Goal: Transaction & Acquisition: Book appointment/travel/reservation

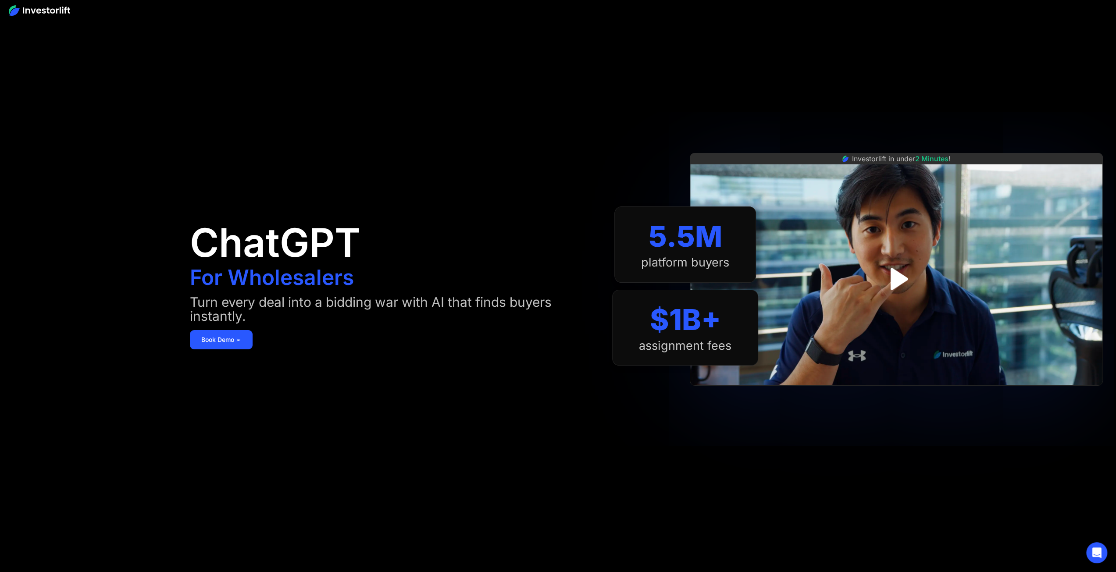
click at [27, 9] on img at bounding box center [39, 10] width 61 height 11
click at [34, 10] on img at bounding box center [39, 10] width 61 height 11
click at [232, 346] on link "Book Demo ➢" at bounding box center [221, 339] width 63 height 19
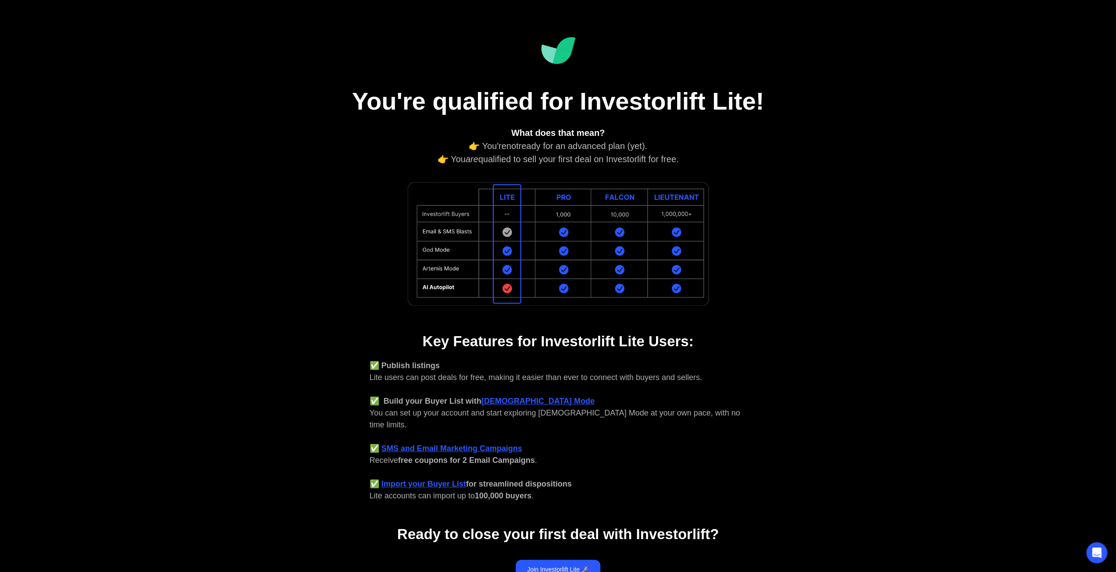
scroll to position [88, 0]
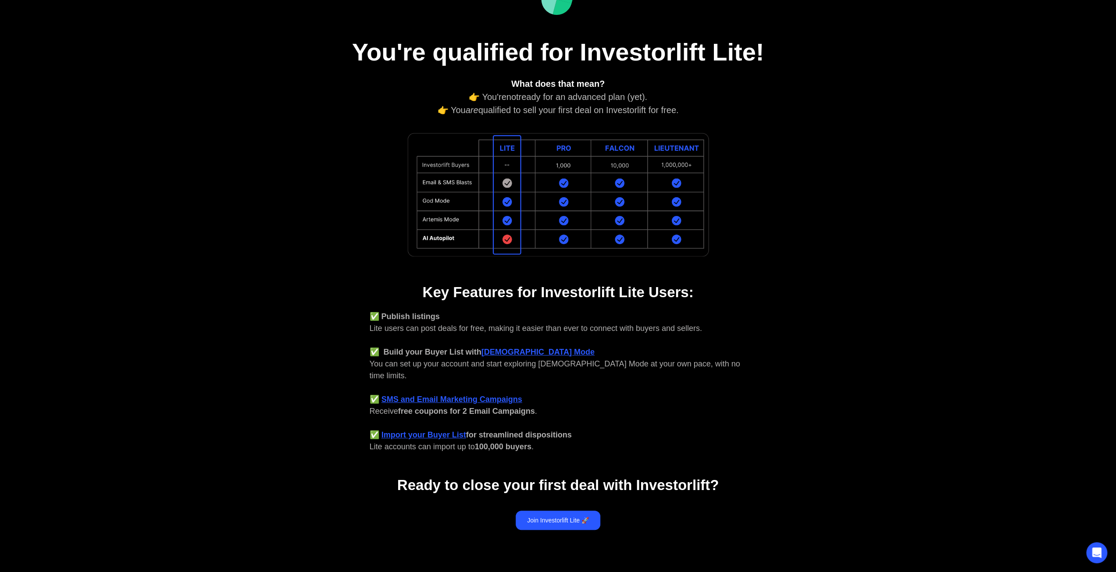
click at [535, 511] on link "Join Investorlift Lite 🚀" at bounding box center [558, 520] width 85 height 19
